Goal: Information Seeking & Learning: Find specific page/section

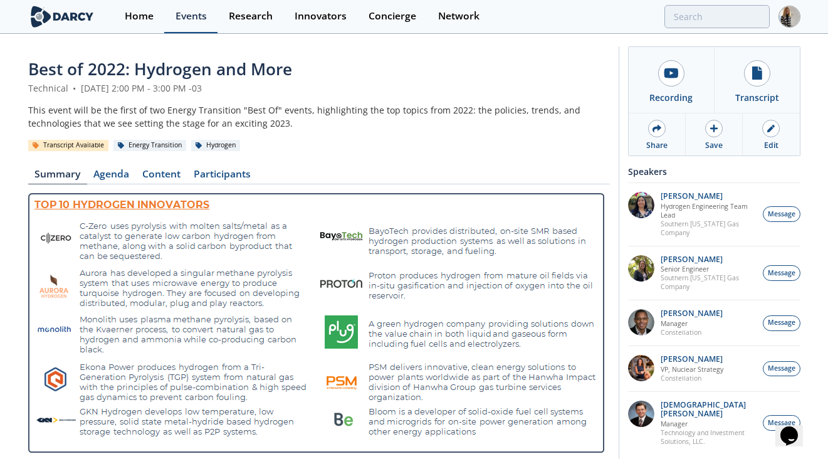
click at [185, 20] on div "Events" at bounding box center [190, 16] width 31 height 10
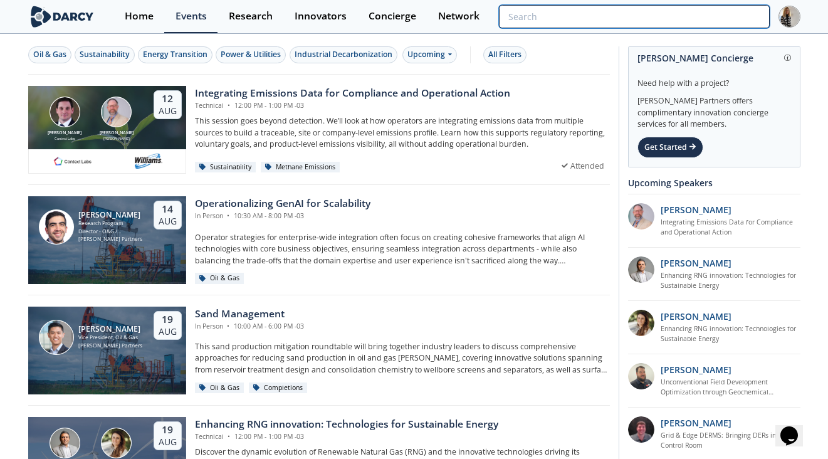
click at [695, 20] on input "search" at bounding box center [634, 16] width 270 height 23
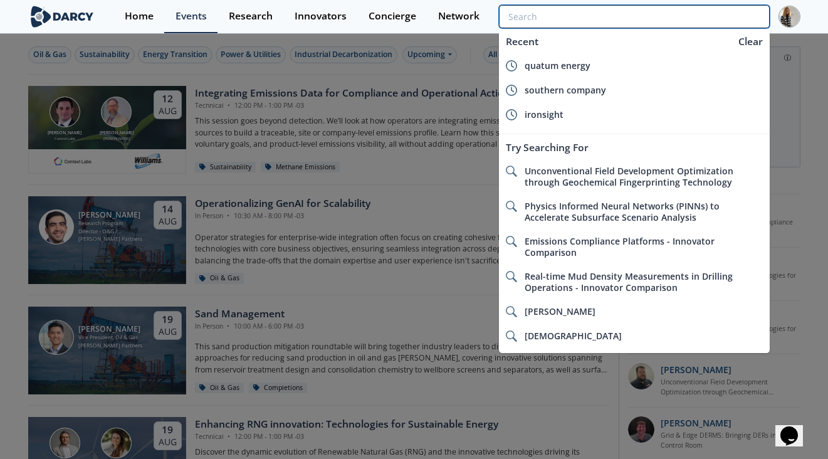
paste input "[PERSON_NAME] Exploration"
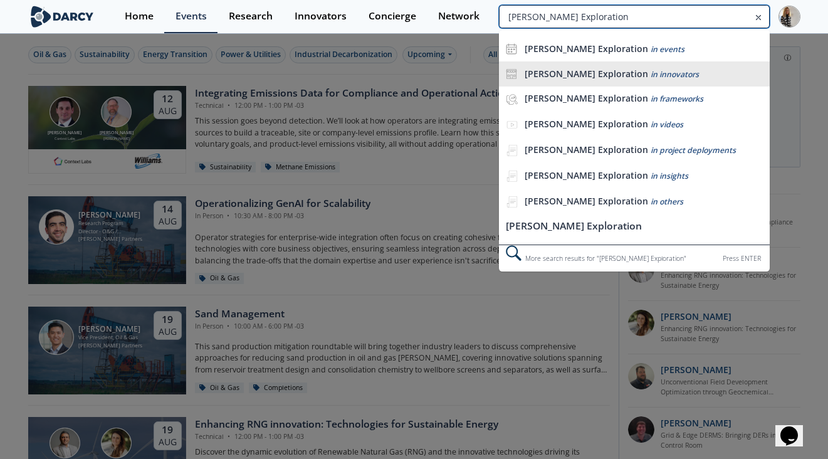
type input "[PERSON_NAME] Exploration"
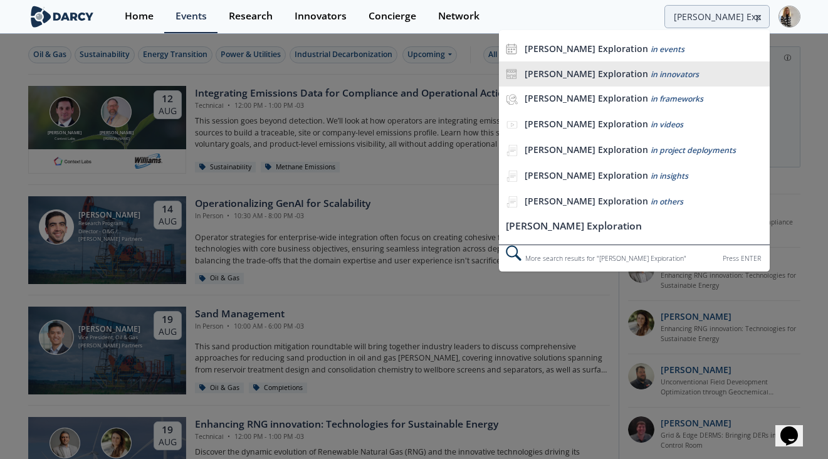
click at [595, 70] on b "[PERSON_NAME] Exploration" at bounding box center [585, 74] width 123 height 12
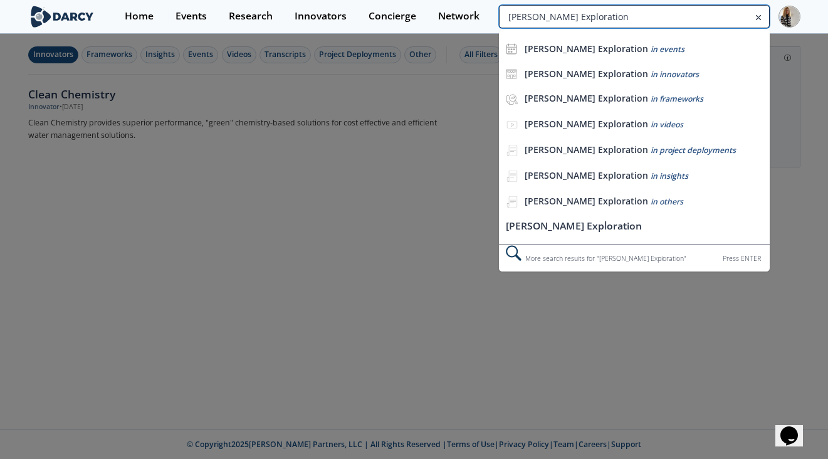
click at [721, 19] on input "[PERSON_NAME] Exploration" at bounding box center [634, 16] width 270 height 23
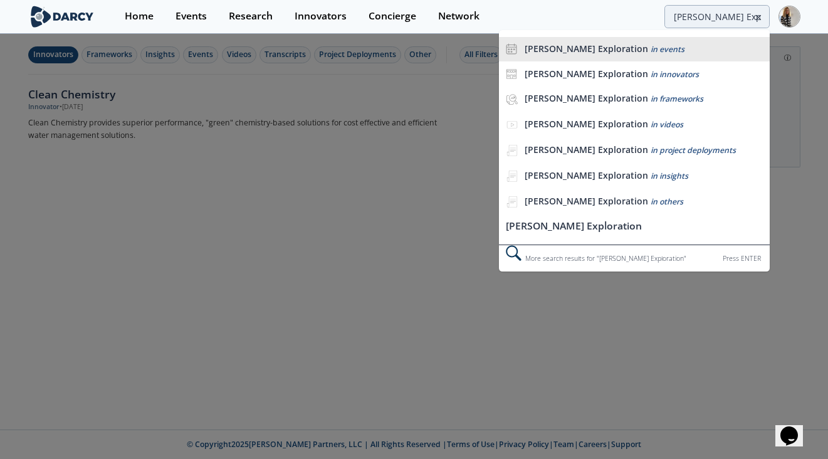
click at [596, 51] on b "[PERSON_NAME] Exploration" at bounding box center [585, 49] width 123 height 12
